Goal: Task Accomplishment & Management: Use online tool/utility

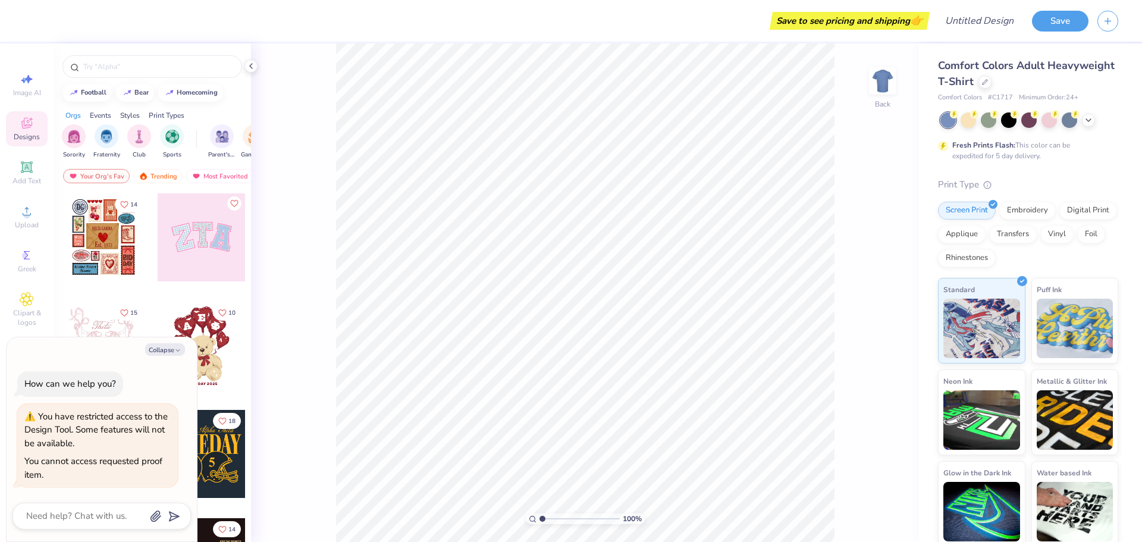
type textarea "x"
click at [257, 66] on div at bounding box center [250, 65] width 13 height 13
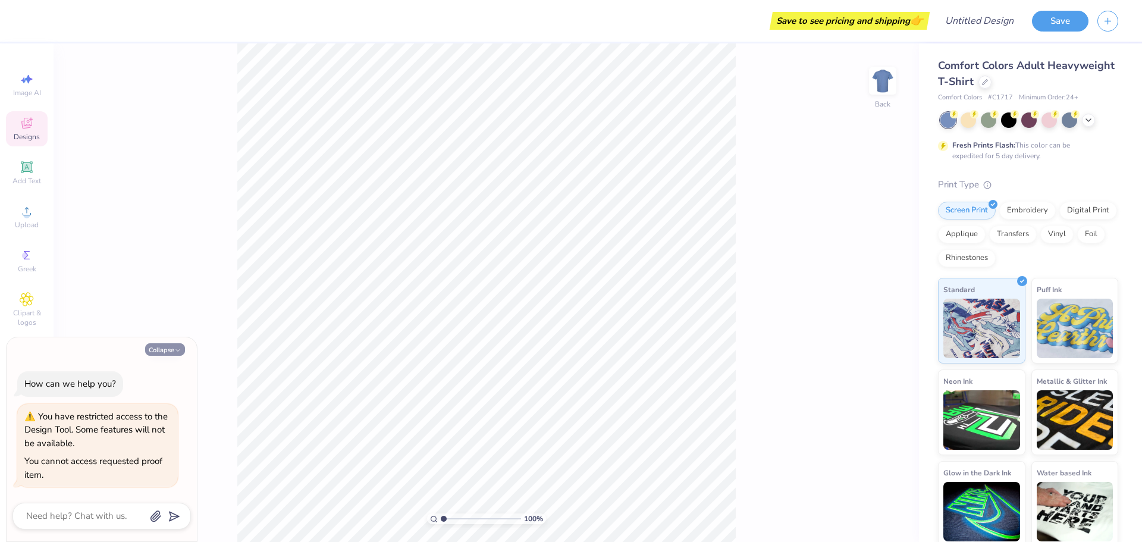
click at [169, 351] on button "Collapse" at bounding box center [165, 349] width 40 height 12
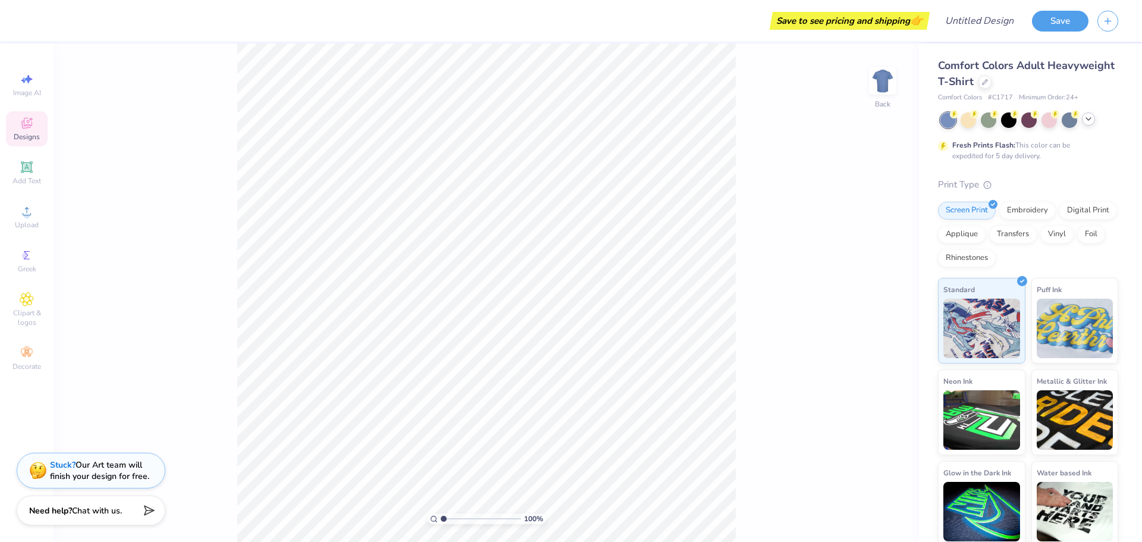
click at [1093, 121] on div at bounding box center [1088, 118] width 13 height 13
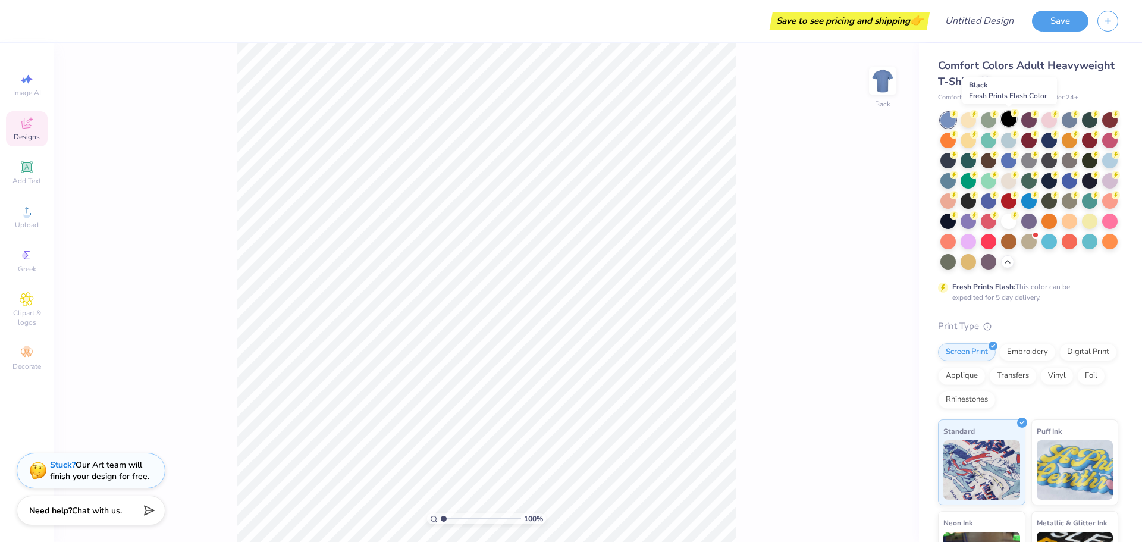
click at [1010, 118] on div at bounding box center [1008, 118] width 15 height 15
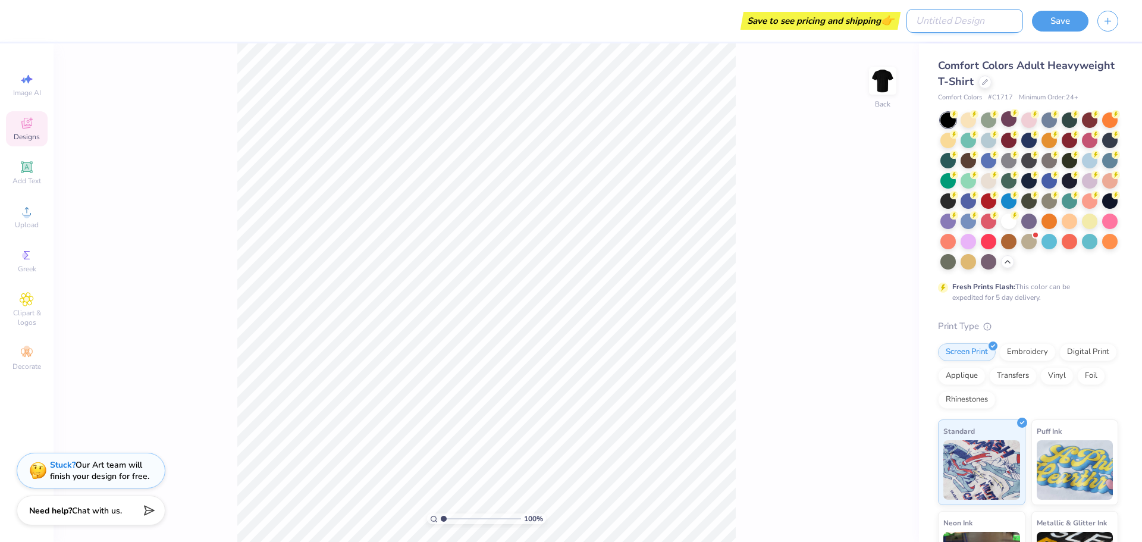
click at [976, 21] on input "Design Title" at bounding box center [964, 21] width 117 height 24
click at [787, 206] on div "100 % Back" at bounding box center [486, 292] width 865 height 498
click at [1062, 20] on button "Save" at bounding box center [1060, 19] width 56 height 21
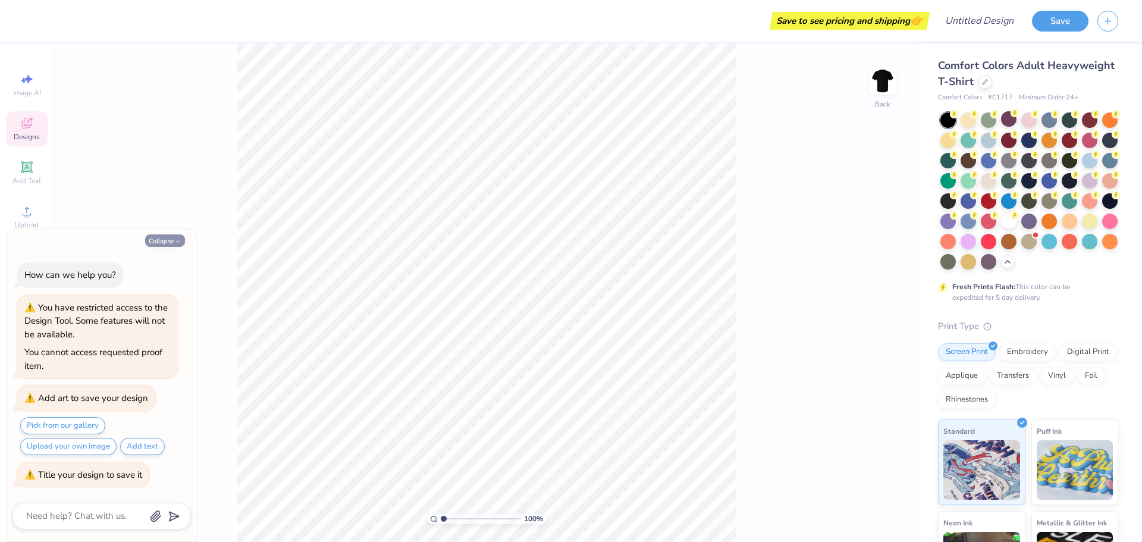
click at [180, 238] on icon "button" at bounding box center [177, 241] width 7 height 7
type textarea "x"
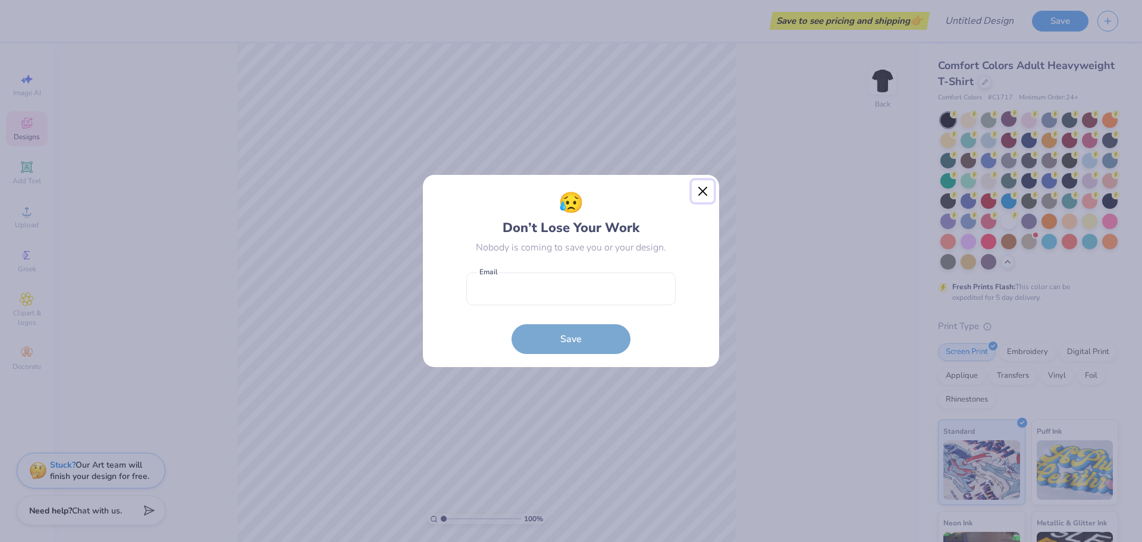
click at [702, 193] on button "Close" at bounding box center [703, 191] width 23 height 23
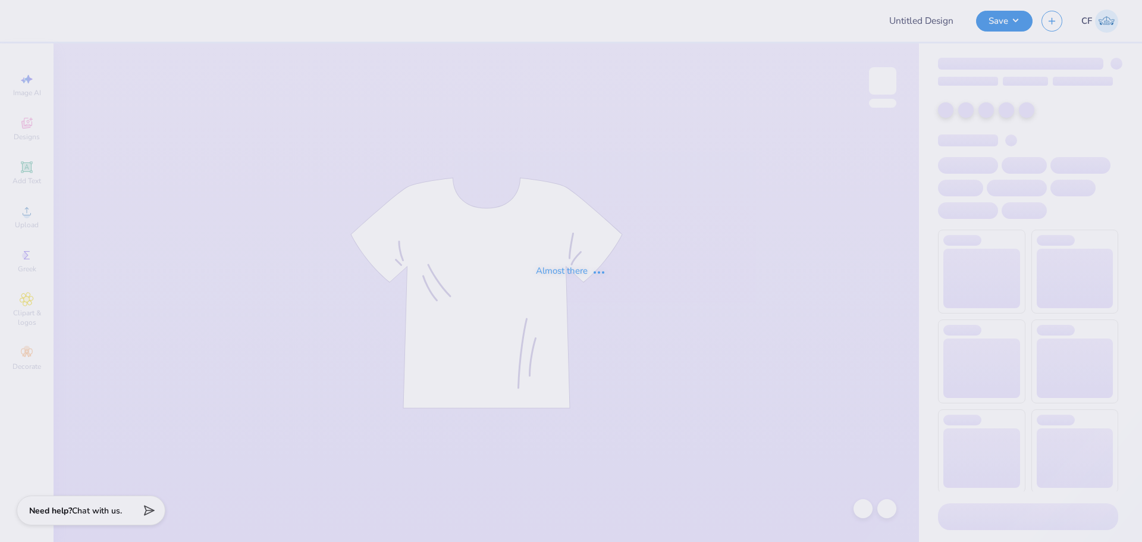
type input "Chi Psi Merch"
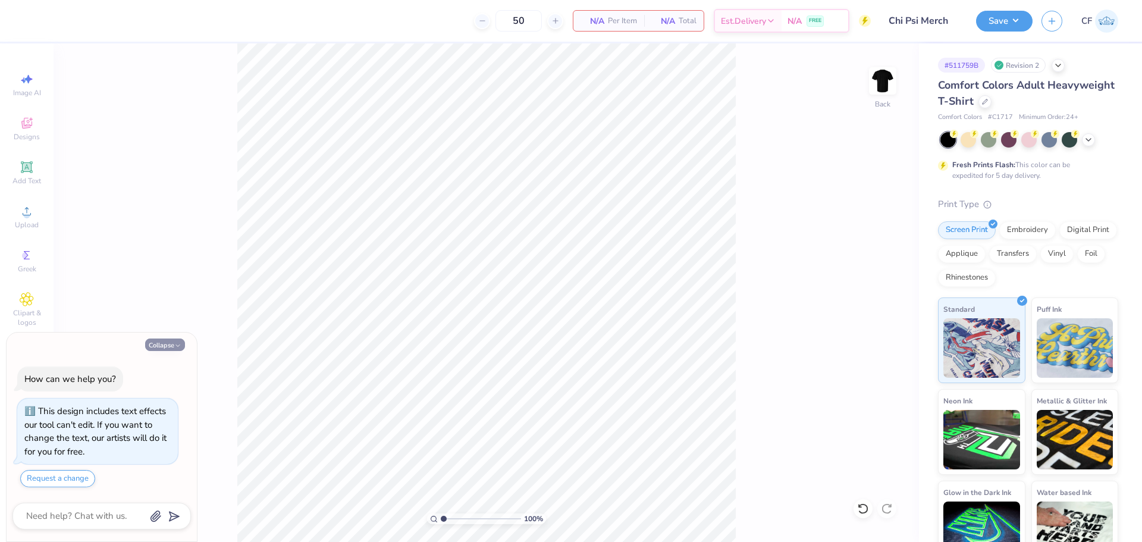
click at [162, 341] on button "Collapse" at bounding box center [165, 344] width 40 height 12
type textarea "x"
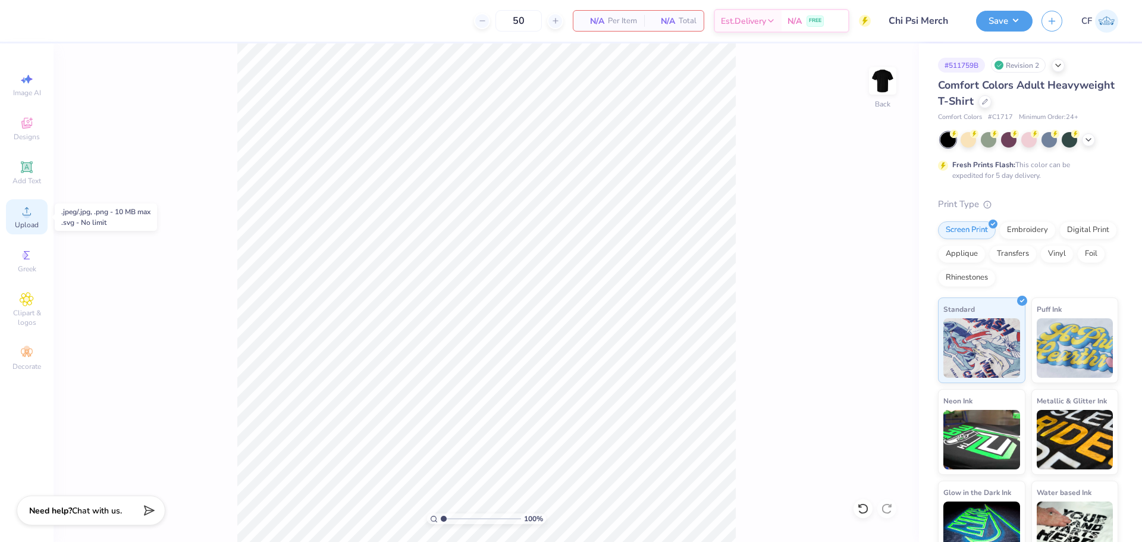
click at [34, 218] on div "Upload" at bounding box center [27, 216] width 42 height 35
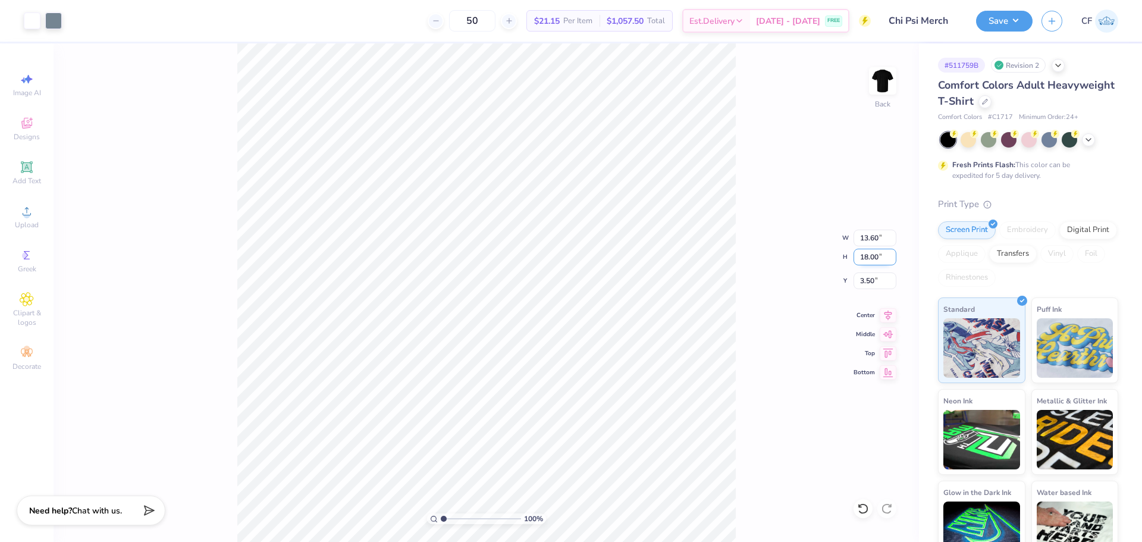
click at [875, 261] on input "18.00" at bounding box center [874, 257] width 43 height 17
type input "15"
type input "11.33"
type input "15.00"
click at [868, 279] on input "5.00" at bounding box center [874, 280] width 43 height 17
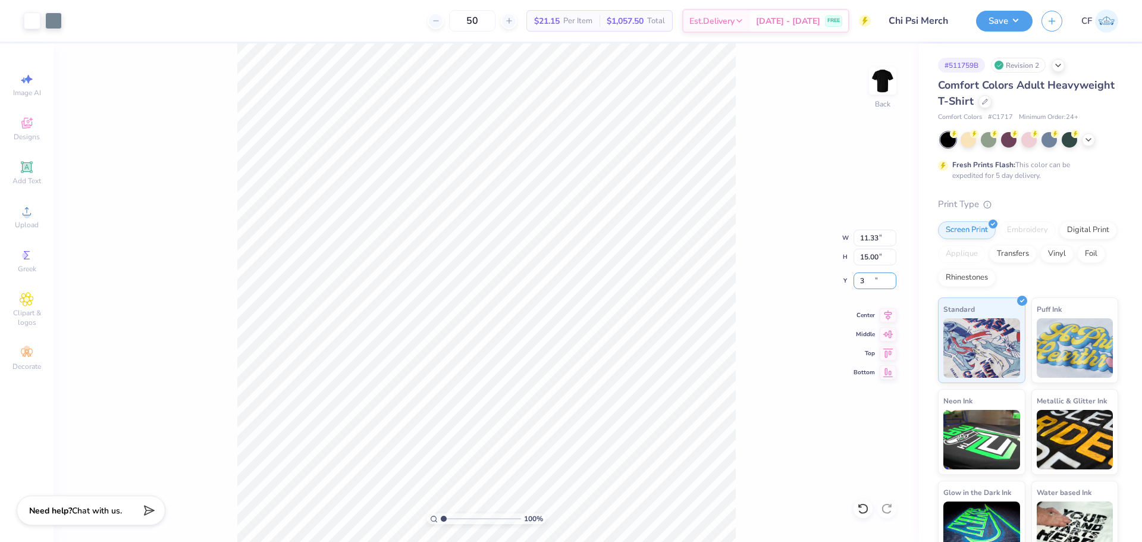
type input "3.00"
click at [997, 24] on button "Save" at bounding box center [1004, 19] width 56 height 21
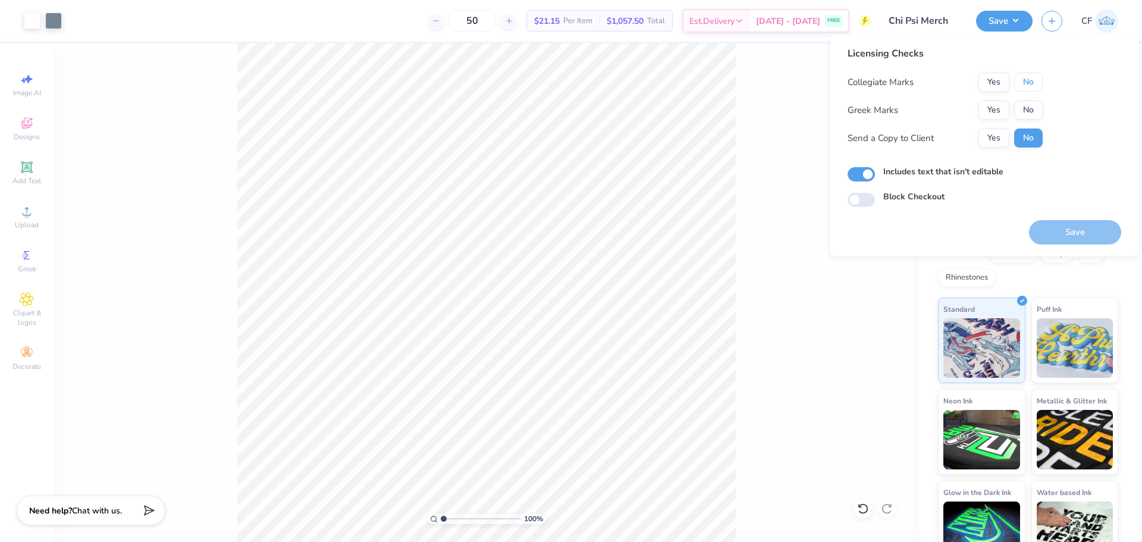
drag, startPoint x: 1039, startPoint y: 82, endPoint x: 1025, endPoint y: 99, distance: 22.0
click at [1039, 83] on button "No" at bounding box center [1028, 82] width 29 height 19
click at [992, 112] on button "Yes" at bounding box center [993, 109] width 31 height 19
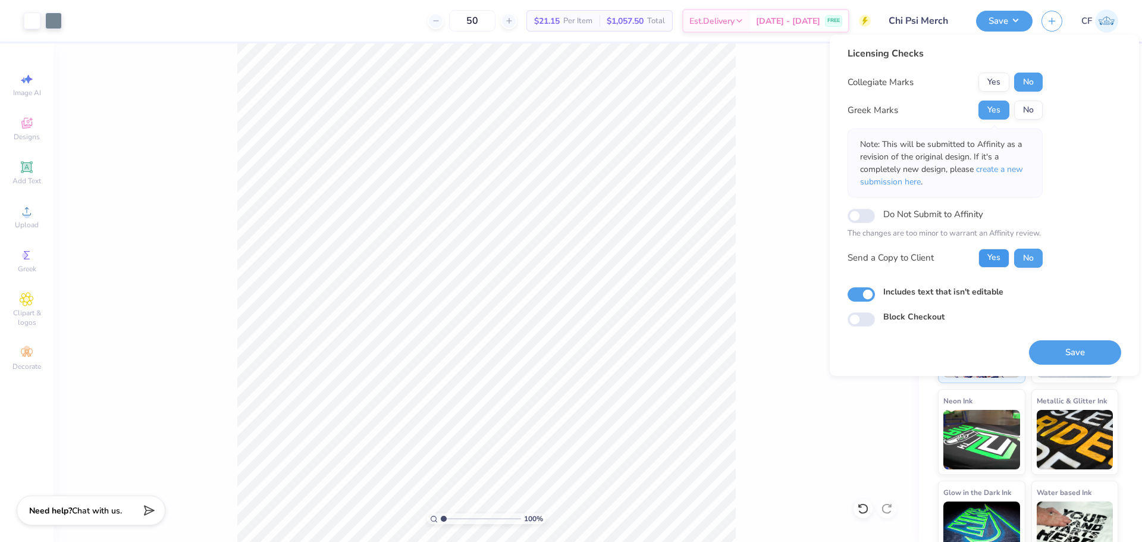
click at [991, 259] on button "Yes" at bounding box center [993, 258] width 31 height 19
click at [1057, 352] on button "Save" at bounding box center [1075, 352] width 92 height 24
